Goal: Task Accomplishment & Management: Use online tool/utility

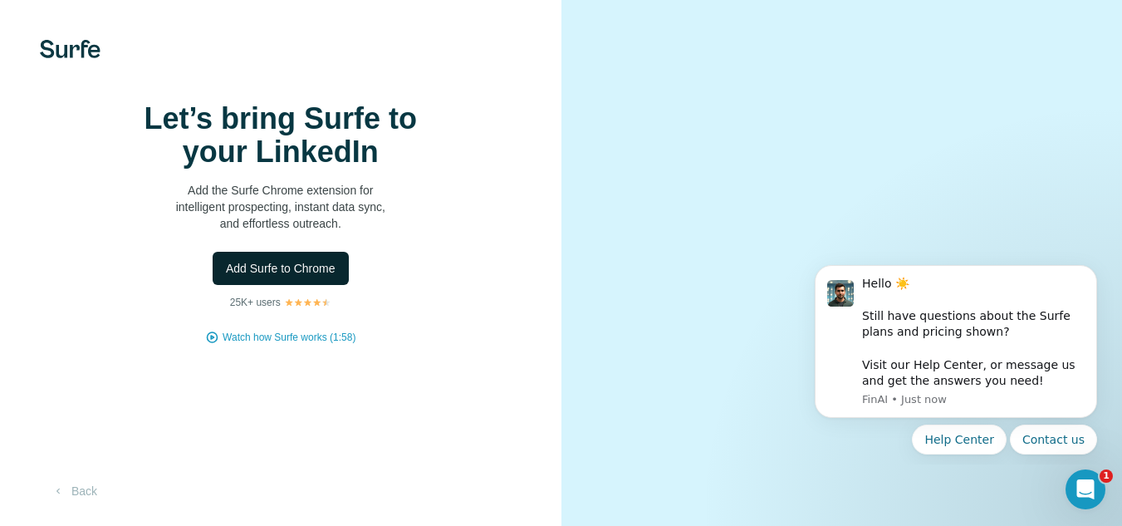
click at [277, 277] on span "Add Surfe to Chrome" at bounding box center [281, 268] width 110 height 17
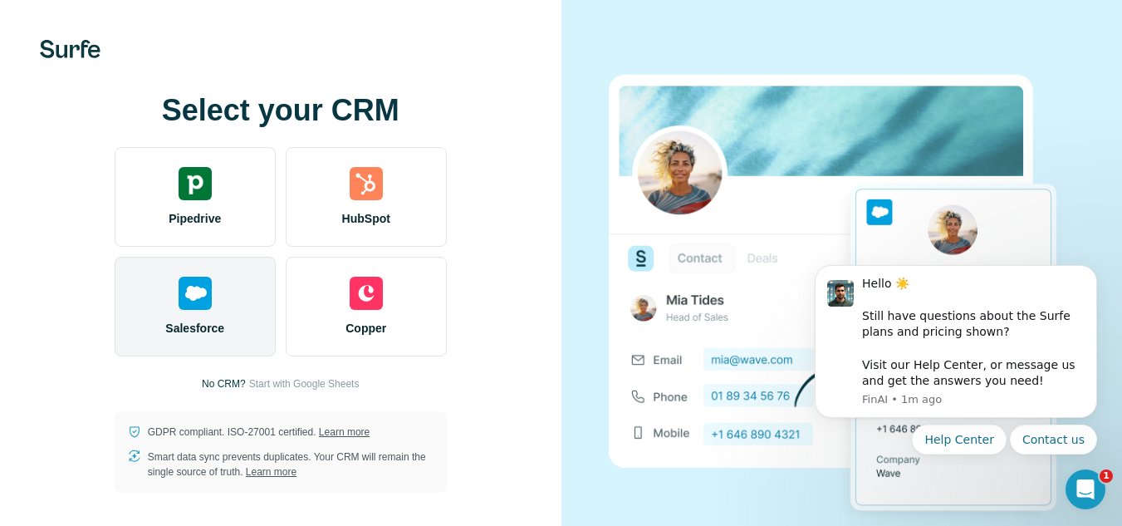
click at [197, 278] on img at bounding box center [195, 293] width 33 height 33
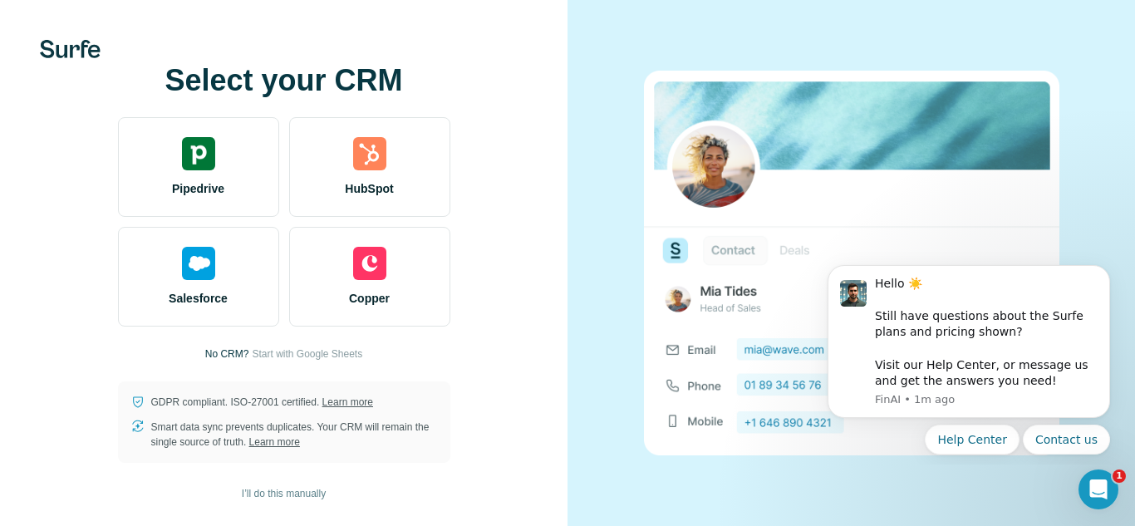
click at [233, 352] on p "No CRM?" at bounding box center [227, 353] width 44 height 15
click at [277, 361] on span "Start with Google Sheets" at bounding box center [307, 353] width 111 height 15
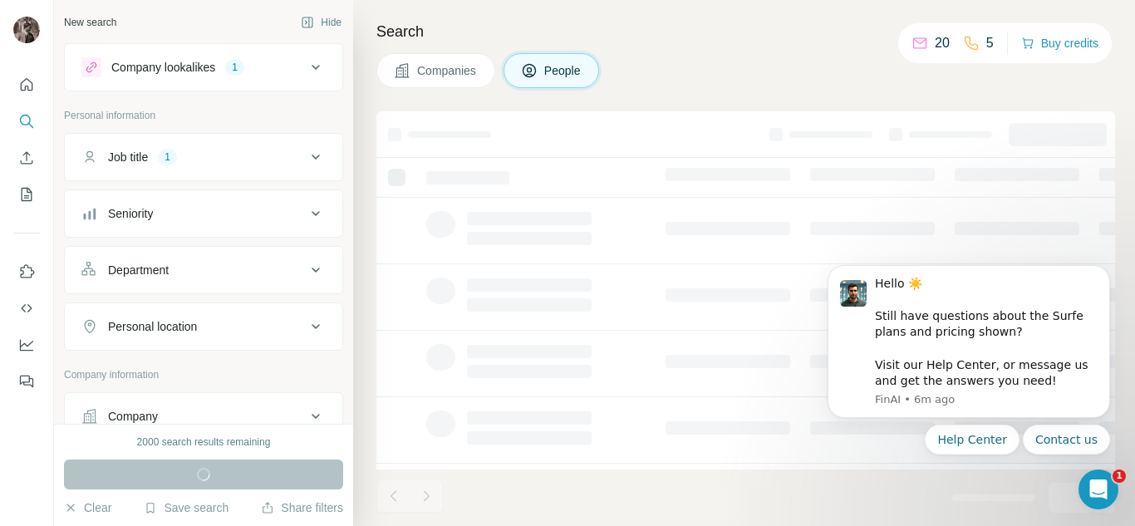
click at [312, 66] on icon at bounding box center [316, 67] width 8 height 5
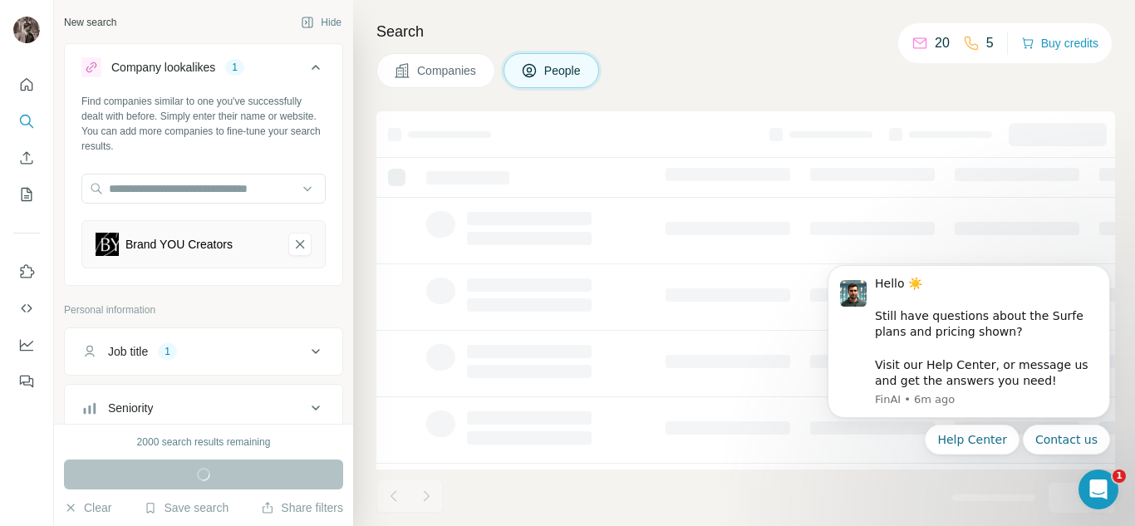
click at [307, 66] on icon at bounding box center [316, 67] width 20 height 20
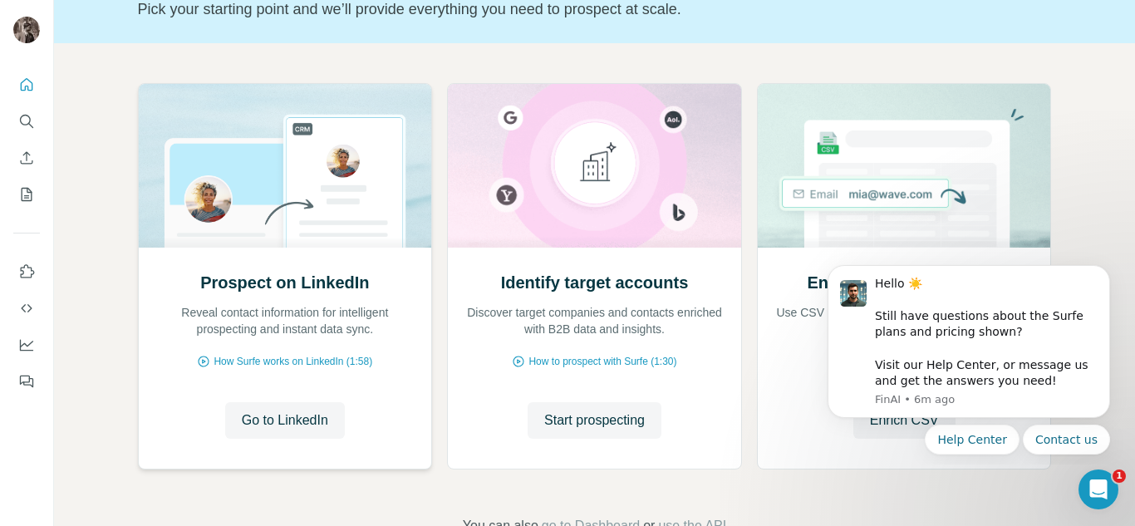
scroll to position [173, 0]
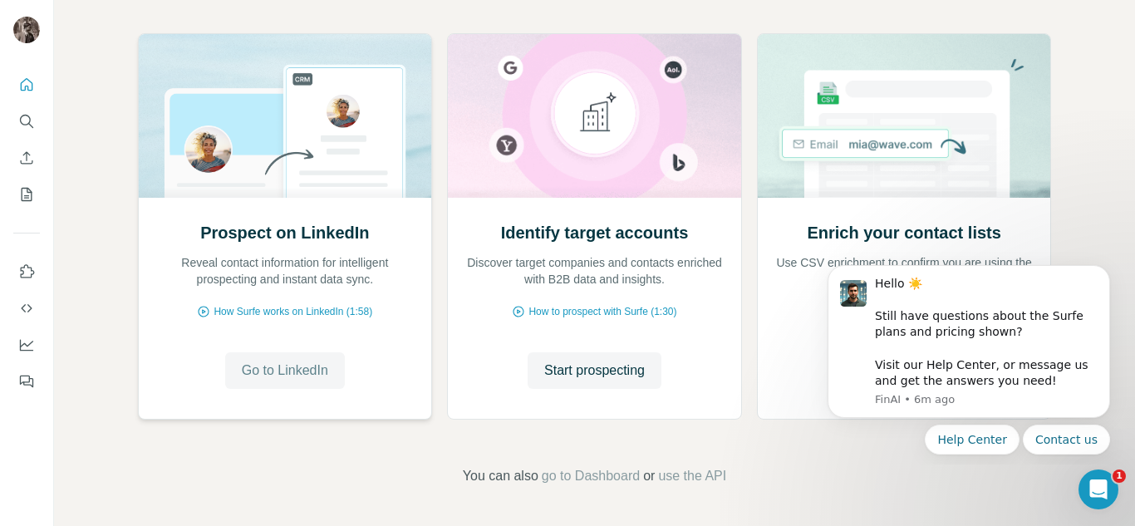
click at [307, 377] on span "Go to LinkedIn" at bounding box center [285, 371] width 86 height 20
